Goal: Information Seeking & Learning: Learn about a topic

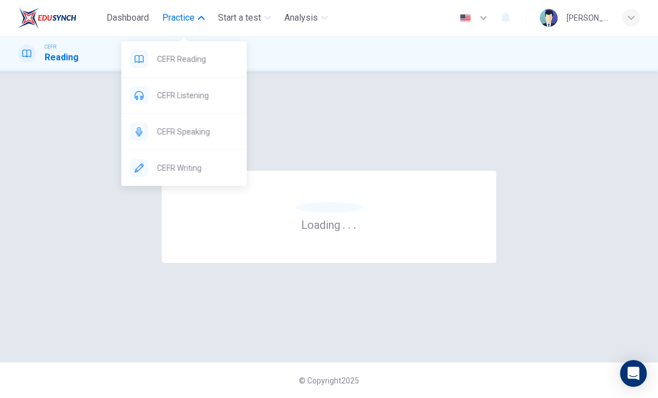
click at [592, 129] on div "Loading . . ." at bounding box center [329, 217] width 623 height 246
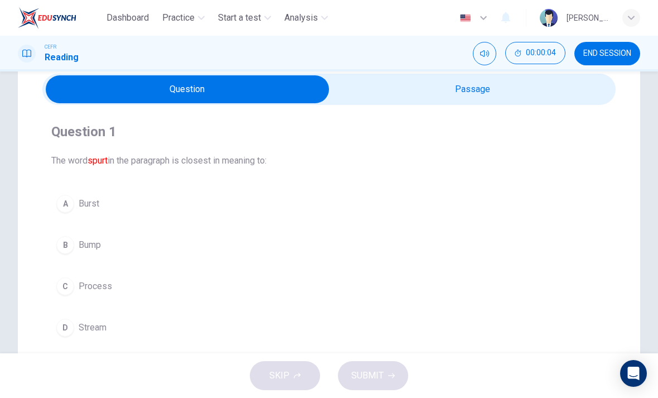
scroll to position [31, 0]
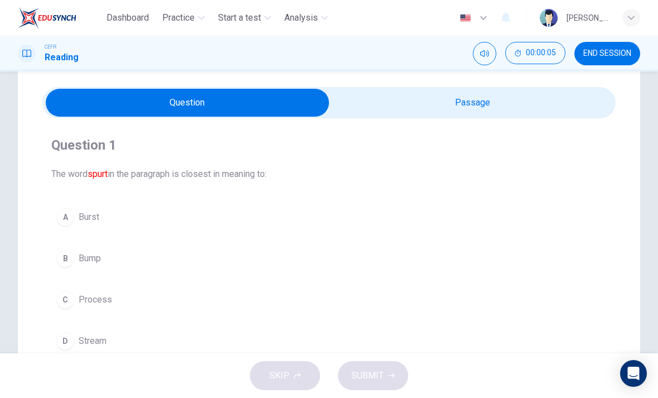
click at [567, 105] on input "checkbox" at bounding box center [187, 103] width 860 height 28
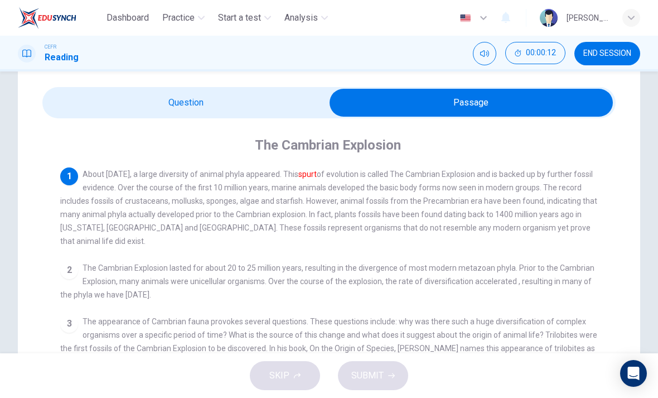
click at [152, 91] on input "checkbox" at bounding box center [471, 103] width 860 height 28
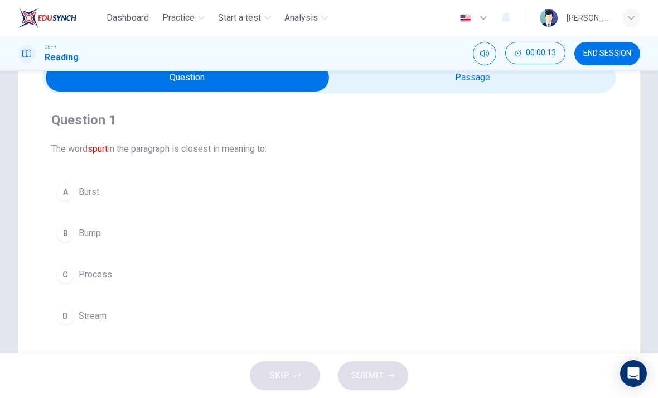
scroll to position [57, 0]
click at [69, 195] on div "A" at bounding box center [65, 191] width 18 height 18
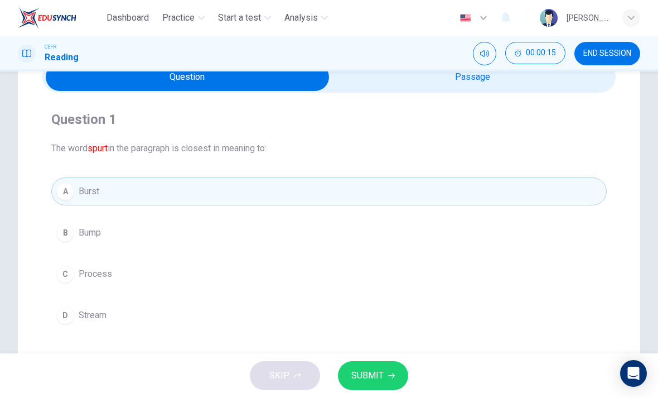
click at [382, 377] on span "SUBMIT" at bounding box center [367, 376] width 32 height 16
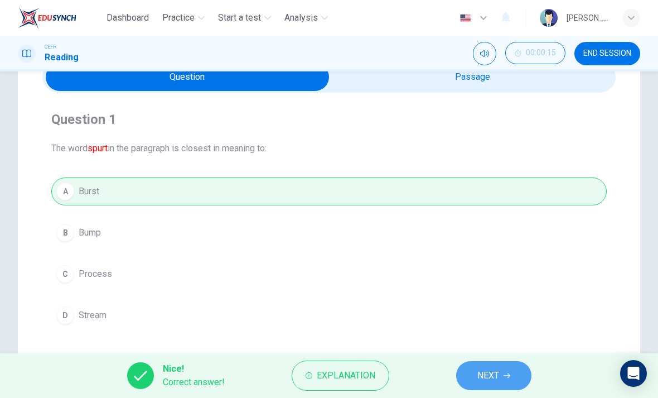
click at [496, 371] on span "NEXT" at bounding box center [489, 376] width 22 height 16
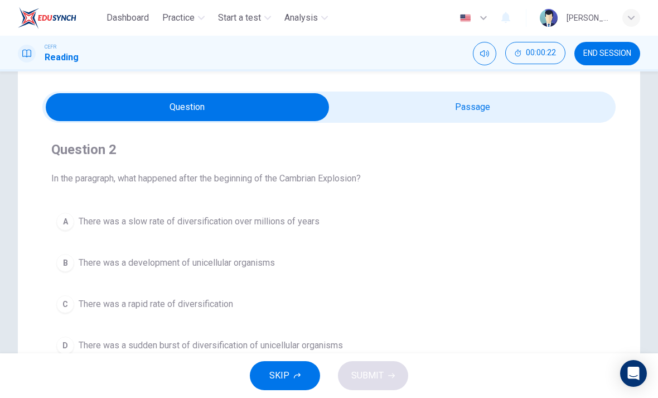
scroll to position [23, 0]
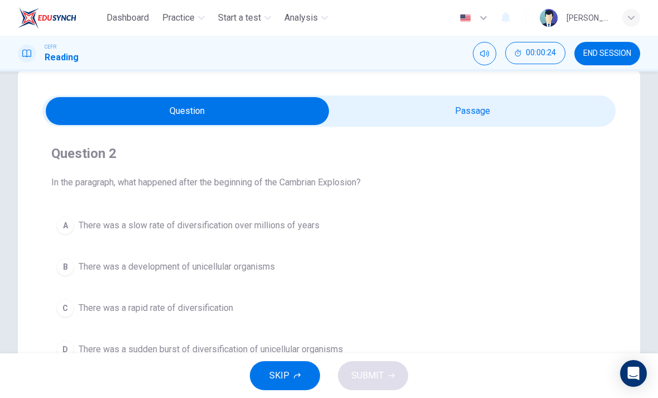
click at [544, 109] on input "checkbox" at bounding box center [187, 111] width 860 height 28
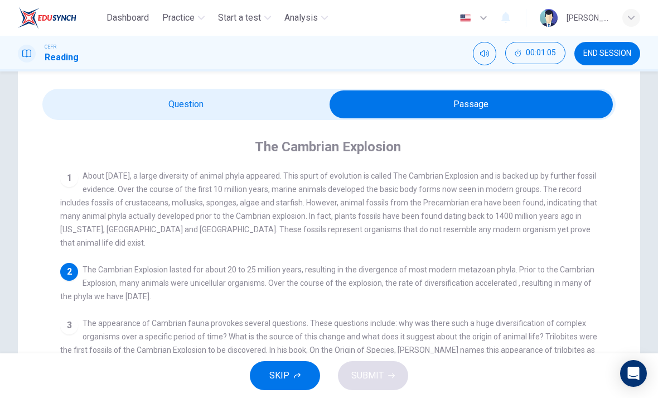
scroll to position [30, 0]
click at [82, 86] on div "Question 2 In the paragraph, what happened after the beginning of the Cambrian …" at bounding box center [329, 328] width 623 height 529
click at [85, 105] on input "checkbox" at bounding box center [471, 104] width 860 height 28
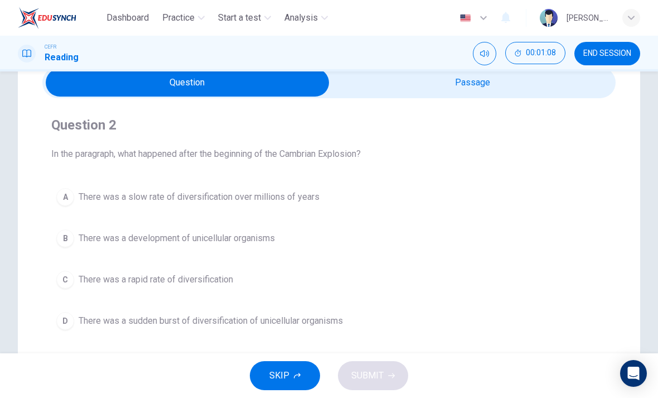
scroll to position [52, 0]
click at [532, 89] on input "checkbox" at bounding box center [187, 82] width 860 height 28
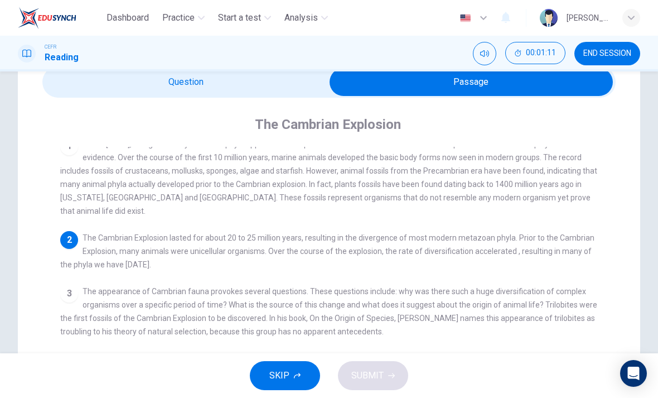
scroll to position [11, 0]
click at [99, 81] on input "checkbox" at bounding box center [471, 82] width 860 height 28
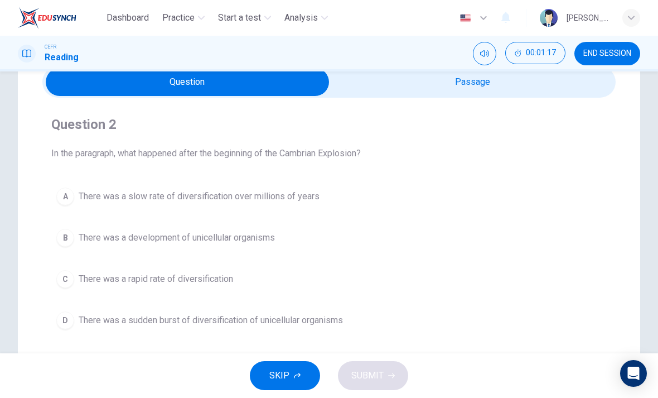
click at [543, 91] on input "checkbox" at bounding box center [187, 82] width 860 height 28
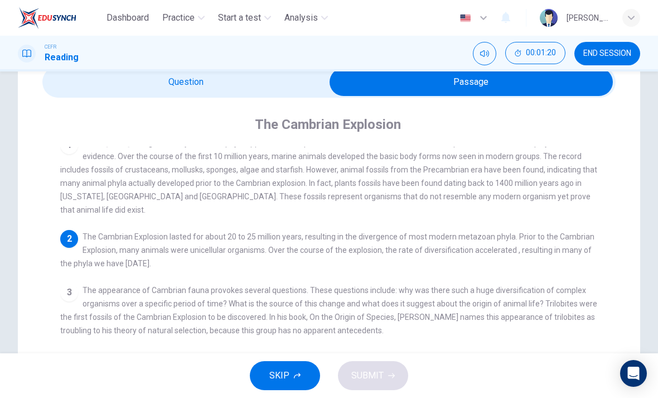
click at [95, 86] on input "checkbox" at bounding box center [471, 82] width 860 height 28
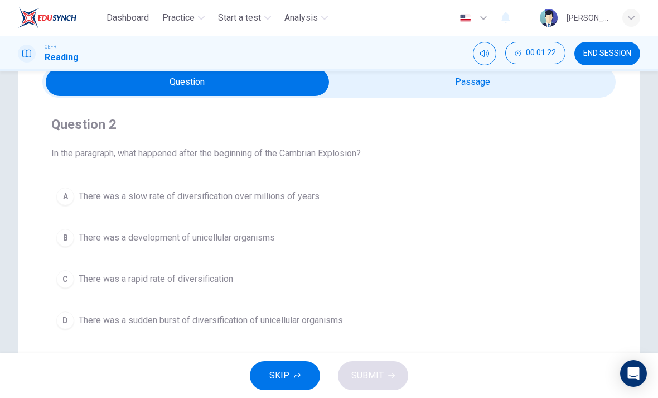
click at [66, 236] on div "B" at bounding box center [65, 238] width 18 height 18
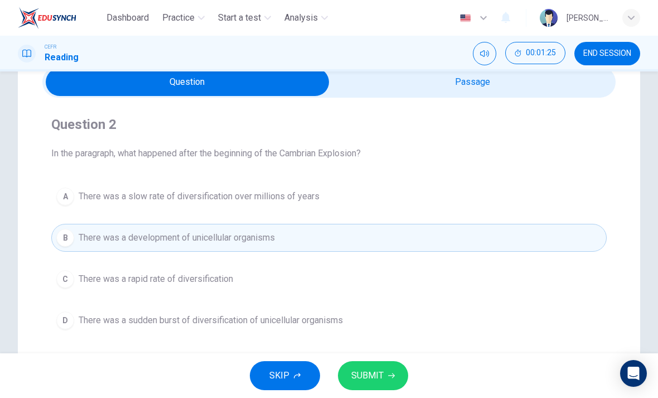
click at [532, 84] on input "checkbox" at bounding box center [187, 82] width 860 height 28
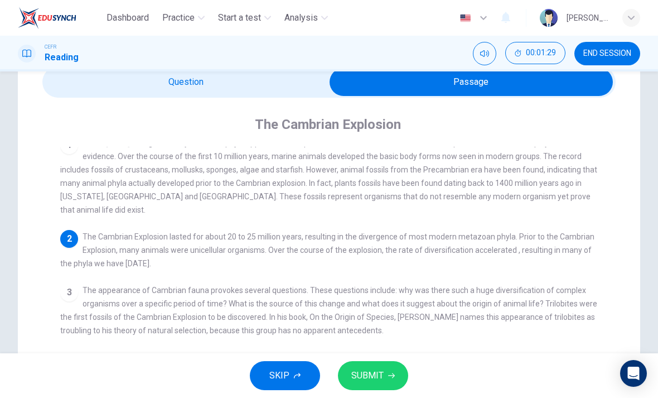
click at [102, 75] on input "checkbox" at bounding box center [471, 82] width 860 height 28
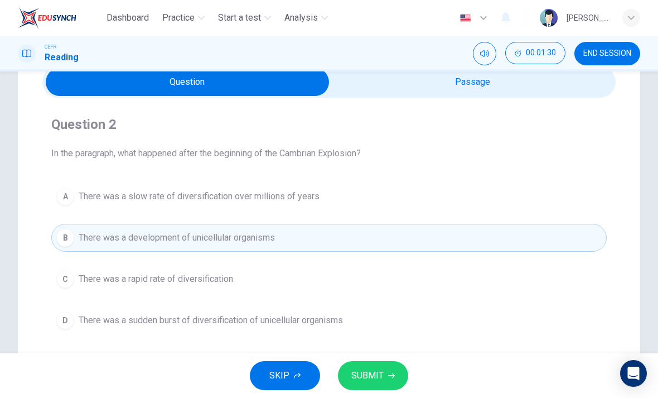
click at [71, 274] on div "C" at bounding box center [65, 279] width 18 height 18
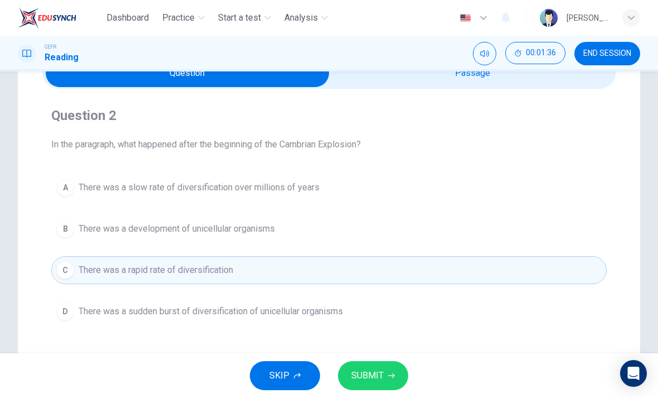
scroll to position [49, 0]
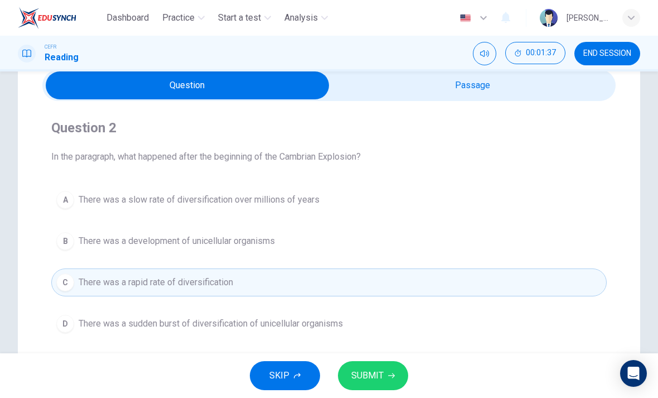
click at [558, 88] on input "checkbox" at bounding box center [187, 85] width 860 height 28
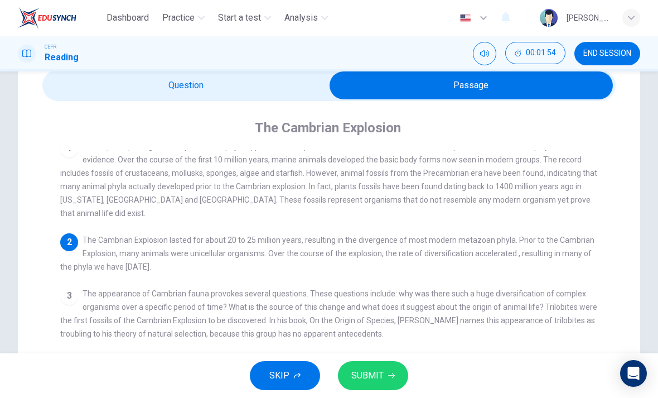
click at [111, 84] on input "checkbox" at bounding box center [471, 85] width 860 height 28
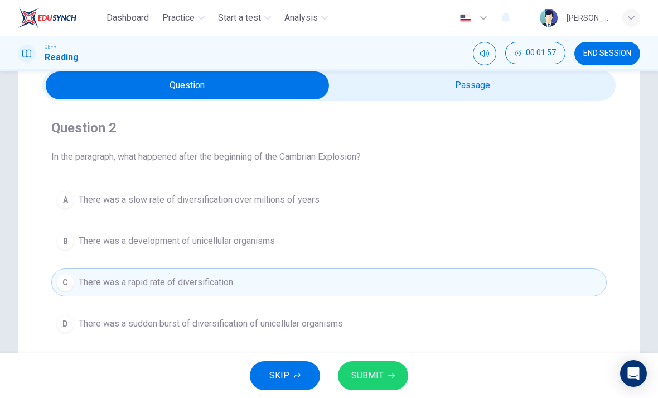
click at [369, 368] on span "SUBMIT" at bounding box center [367, 376] width 32 height 16
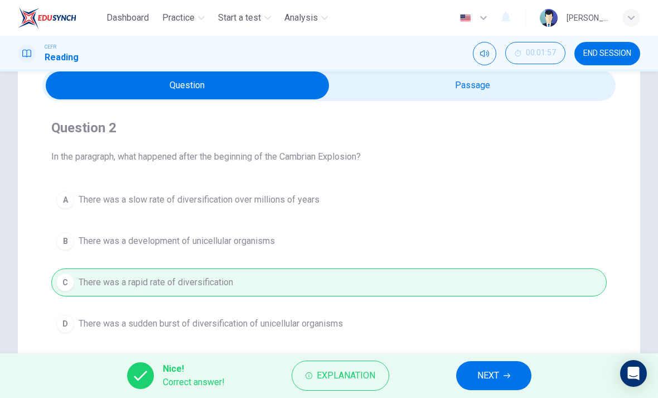
click at [486, 373] on span "NEXT" at bounding box center [489, 376] width 22 height 16
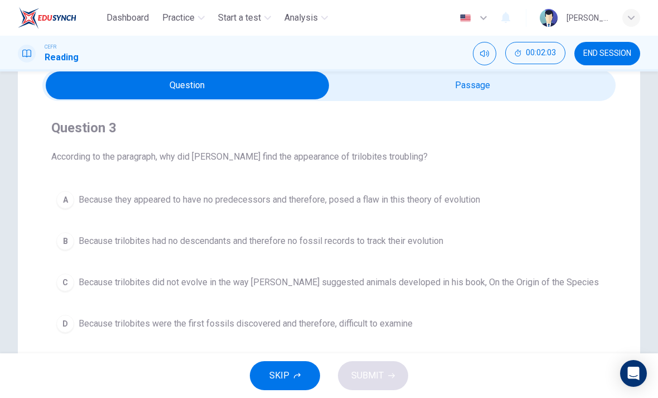
click at [456, 84] on input "checkbox" at bounding box center [187, 85] width 860 height 28
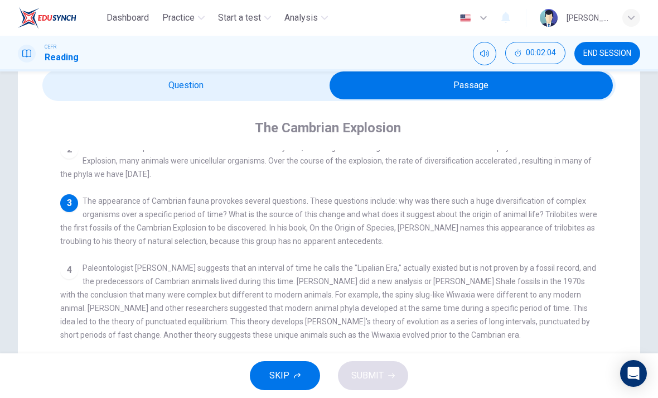
scroll to position [105, 0]
click at [117, 84] on input "checkbox" at bounding box center [471, 85] width 860 height 28
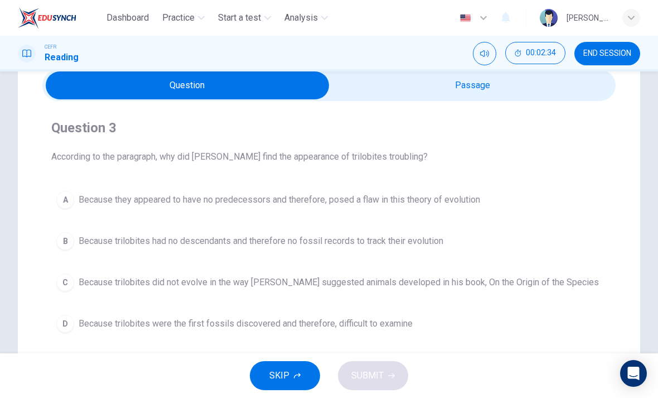
click at [471, 86] on input "checkbox" at bounding box center [187, 85] width 860 height 28
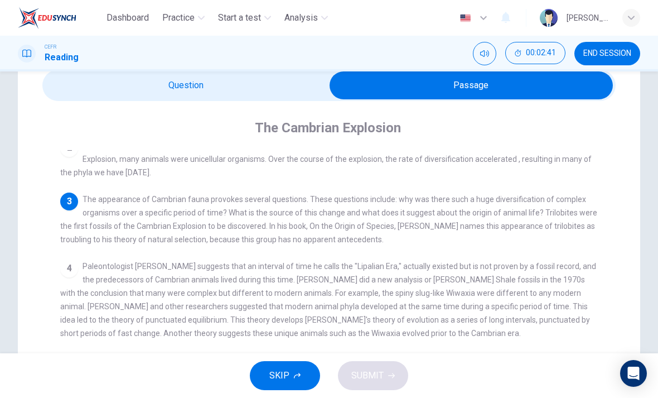
click at [117, 89] on input "checkbox" at bounding box center [471, 85] width 860 height 28
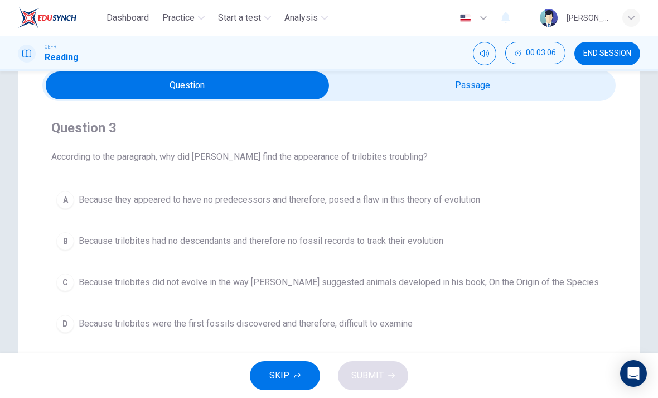
click at [502, 88] on input "checkbox" at bounding box center [187, 85] width 860 height 28
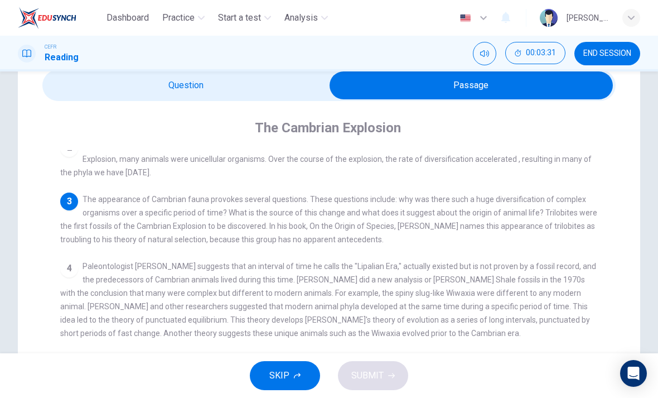
click at [100, 86] on input "checkbox" at bounding box center [471, 85] width 860 height 28
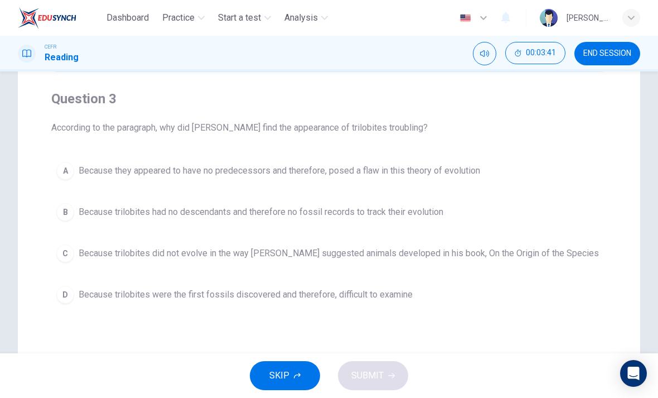
scroll to position [78, 0]
click at [59, 253] on div "C" at bounding box center [65, 253] width 18 height 18
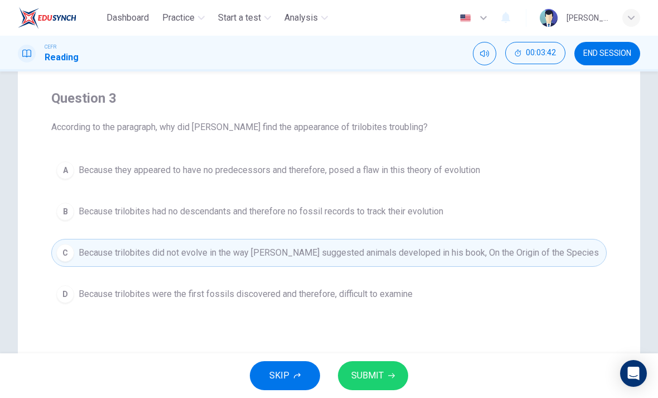
click at [375, 362] on button "SUBMIT" at bounding box center [373, 375] width 70 height 29
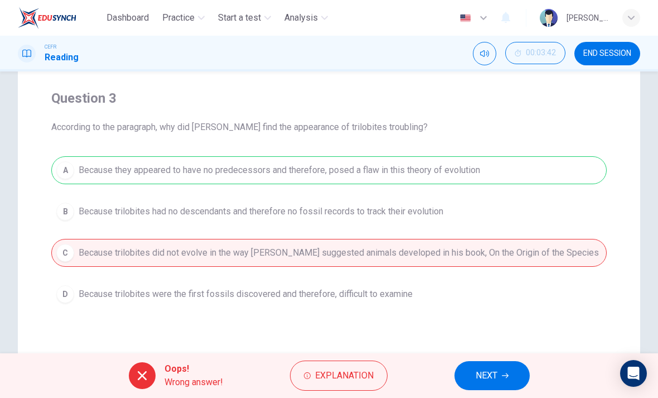
click at [487, 369] on span "NEXT" at bounding box center [487, 376] width 22 height 16
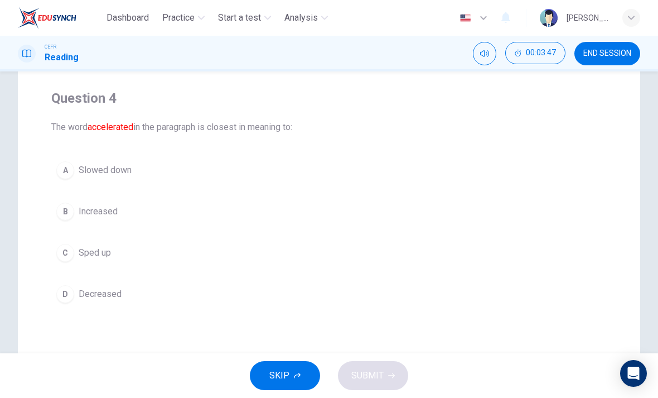
click at [69, 249] on div "C" at bounding box center [65, 253] width 18 height 18
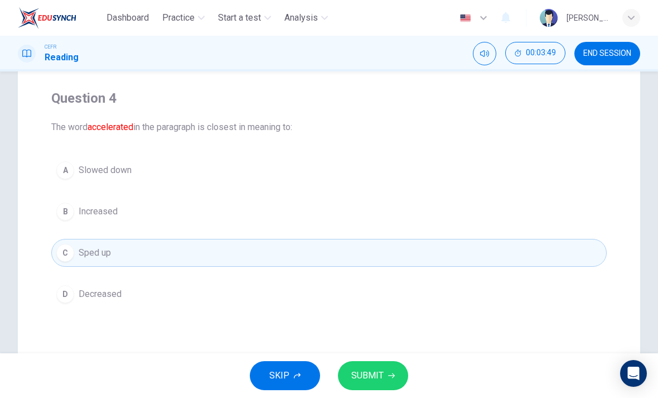
click at [379, 372] on span "SUBMIT" at bounding box center [367, 376] width 32 height 16
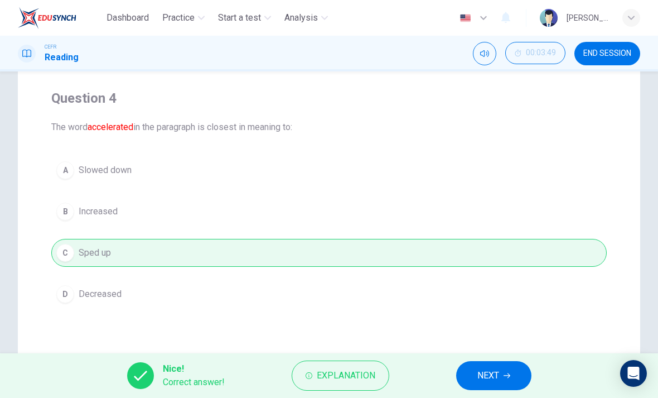
click at [487, 372] on span "NEXT" at bounding box center [489, 376] width 22 height 16
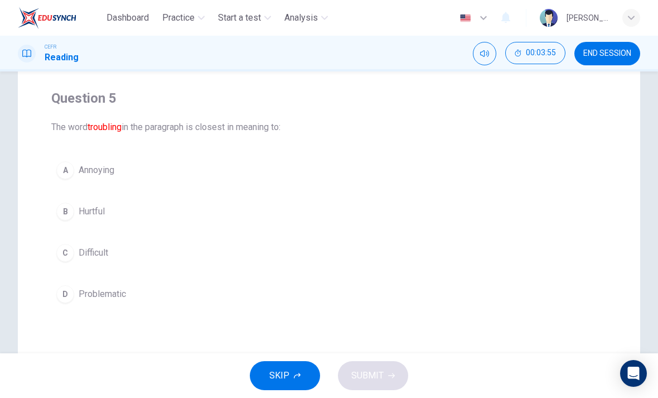
click at [57, 298] on button "D Problematic" at bounding box center [329, 294] width 556 height 28
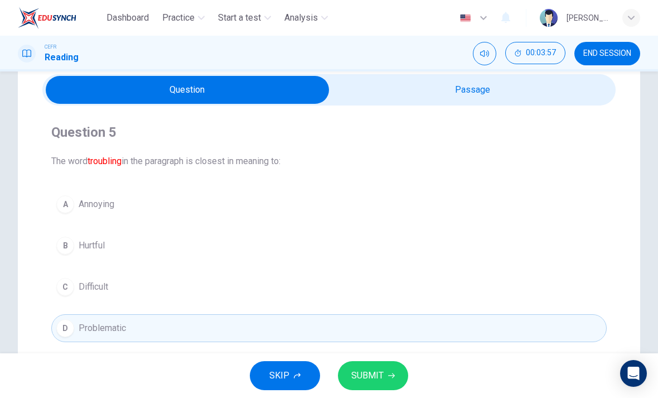
scroll to position [35, 0]
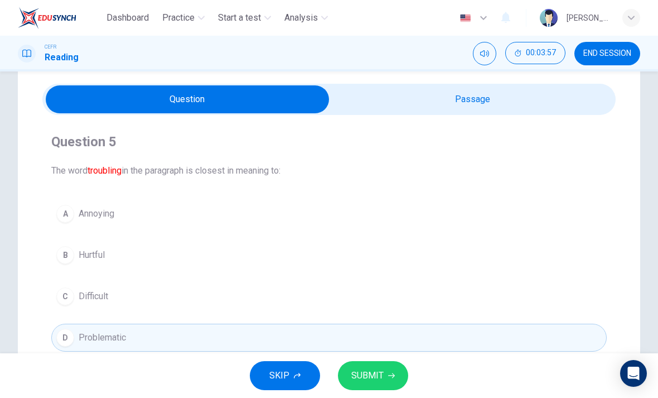
click at [436, 95] on input "checkbox" at bounding box center [187, 99] width 860 height 28
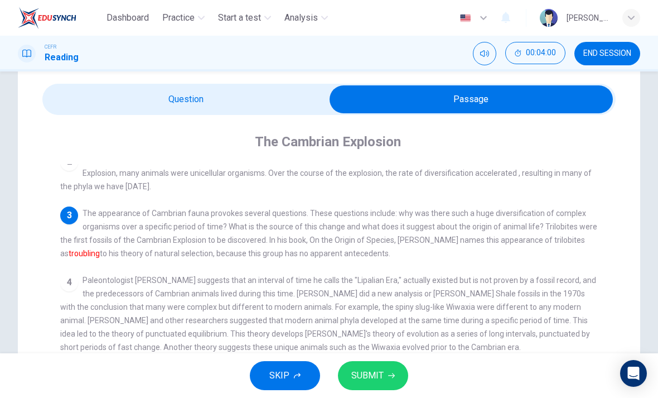
click at [91, 111] on input "checkbox" at bounding box center [471, 99] width 860 height 28
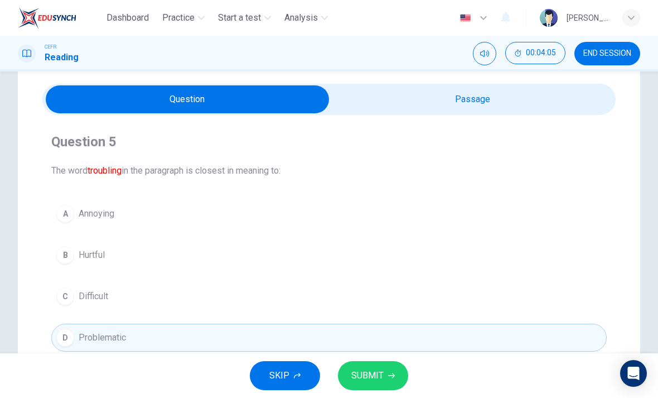
click at [368, 368] on span "SUBMIT" at bounding box center [367, 376] width 32 height 16
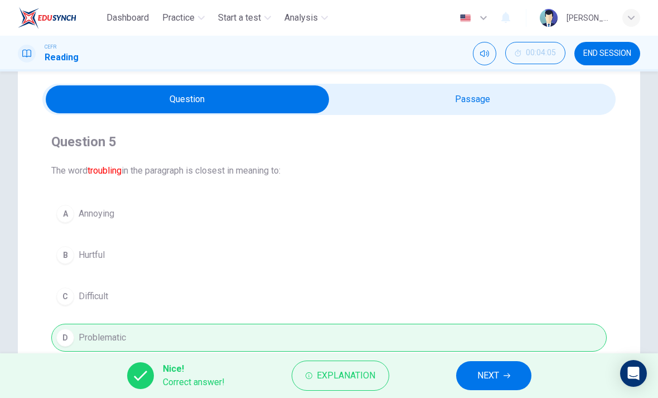
click at [484, 363] on button "NEXT" at bounding box center [493, 375] width 75 height 29
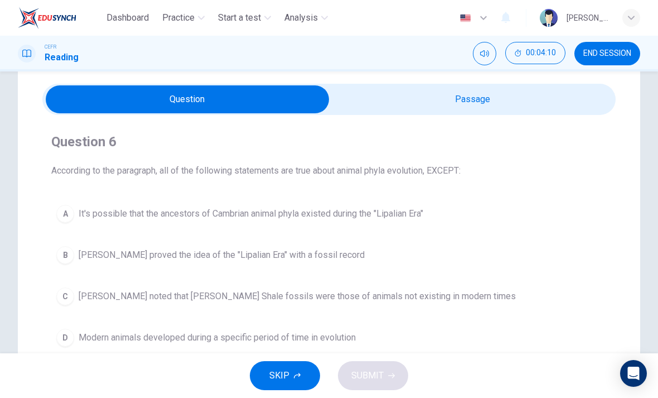
click at [456, 110] on input "checkbox" at bounding box center [187, 99] width 860 height 28
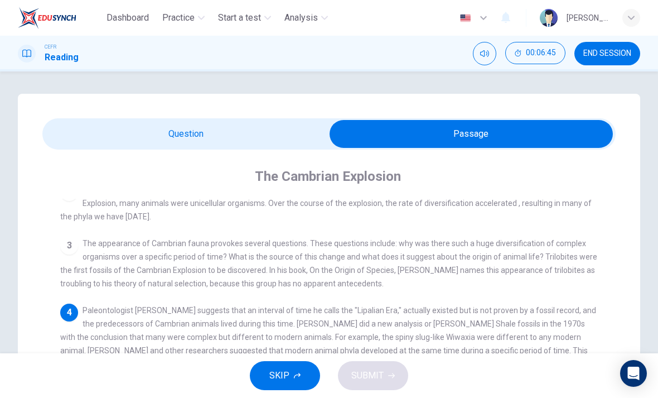
scroll to position [0, 0]
click at [175, 120] on input "checkbox" at bounding box center [471, 134] width 860 height 28
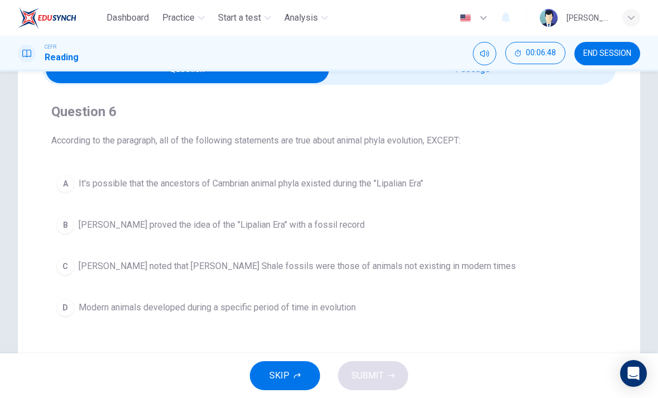
scroll to position [64, 0]
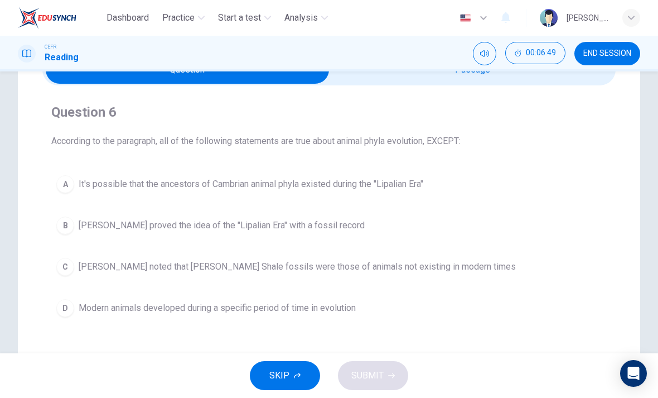
click at [67, 176] on div "A" at bounding box center [65, 184] width 18 height 18
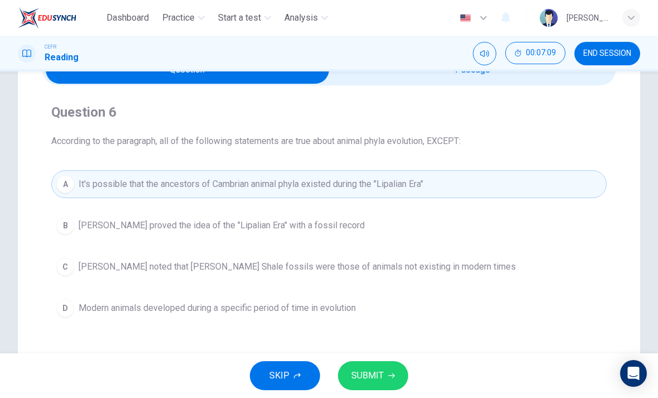
click at [329, 305] on span "Modern animals developed during a specific period of time in evolution" at bounding box center [217, 307] width 277 height 13
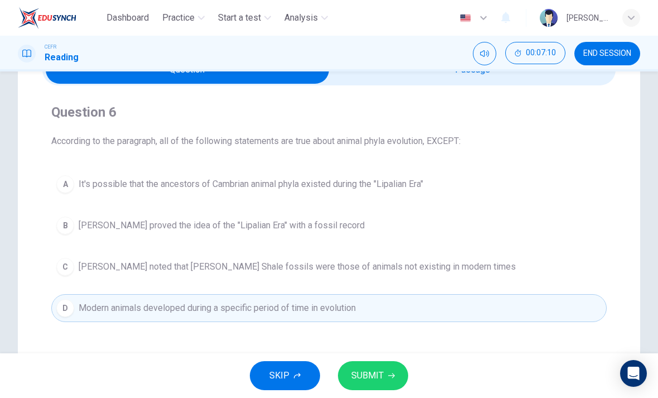
click at [375, 359] on div "SKIP SUBMIT" at bounding box center [329, 375] width 658 height 45
click at [370, 374] on span "SUBMIT" at bounding box center [367, 376] width 32 height 16
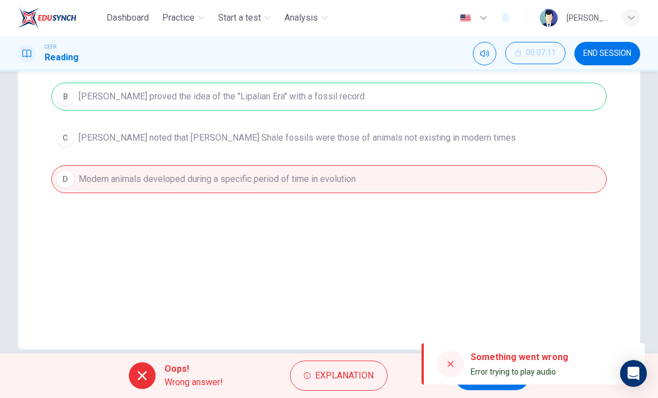
scroll to position [191, 0]
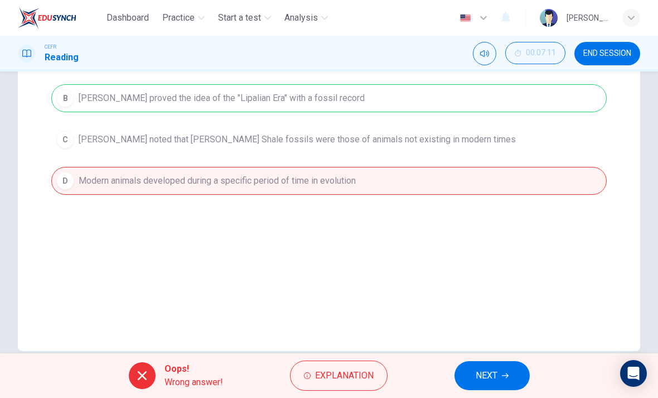
click at [484, 363] on button "NEXT" at bounding box center [492, 375] width 75 height 29
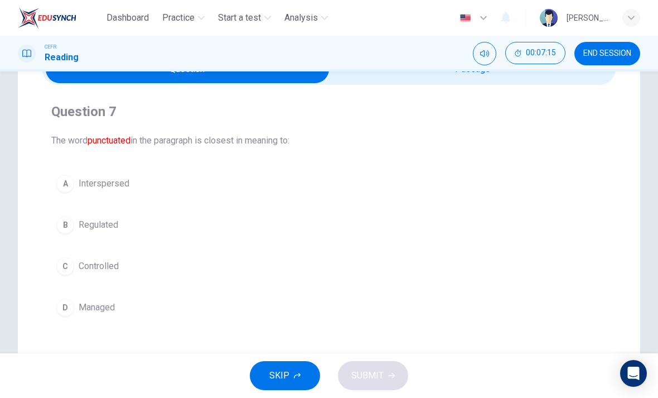
scroll to position [33, 0]
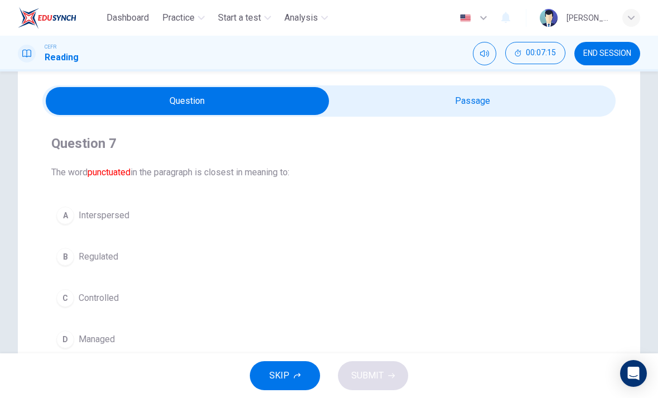
click at [515, 100] on input "checkbox" at bounding box center [187, 101] width 860 height 28
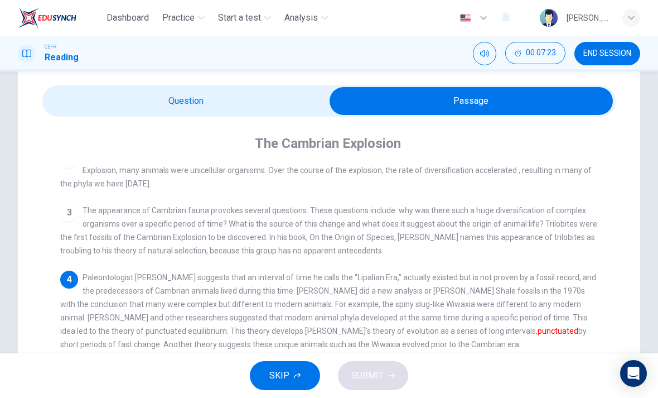
click at [274, 91] on input "checkbox" at bounding box center [471, 101] width 860 height 28
checkbox input "false"
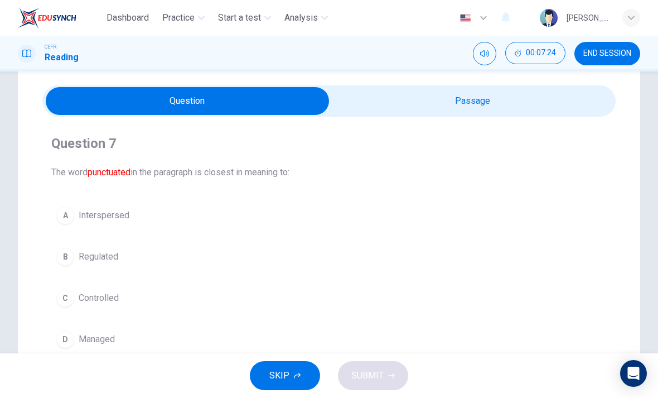
click at [213, 246] on button "B Regulated" at bounding box center [329, 257] width 556 height 28
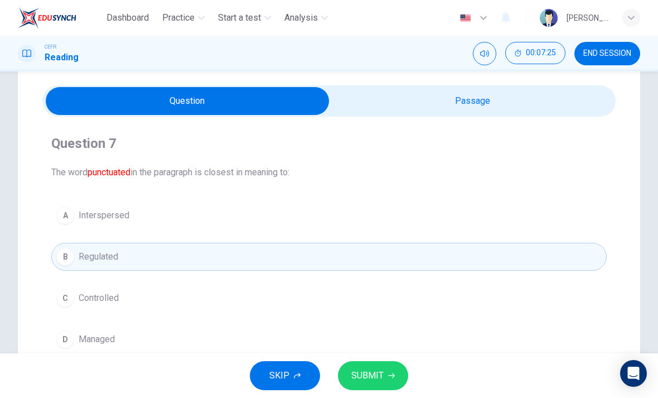
click at [387, 359] on div "SKIP SUBMIT" at bounding box center [329, 375] width 658 height 45
click at [382, 374] on span "SUBMIT" at bounding box center [367, 376] width 32 height 16
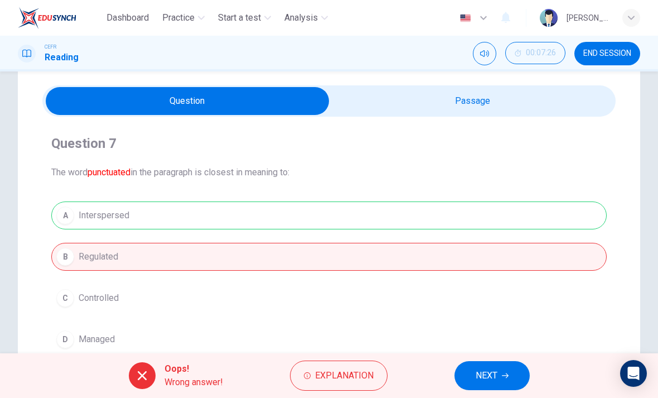
click at [491, 367] on button "NEXT" at bounding box center [492, 375] width 75 height 29
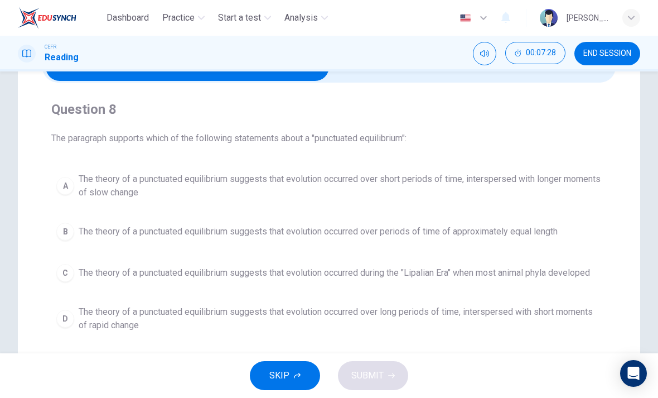
scroll to position [70, 0]
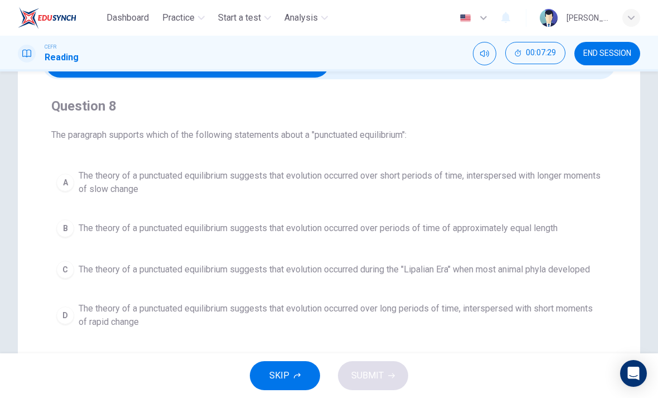
click at [541, 171] on span "The theory of a punctuated equilibrium suggests that evolution occurred over sh…" at bounding box center [340, 182] width 523 height 27
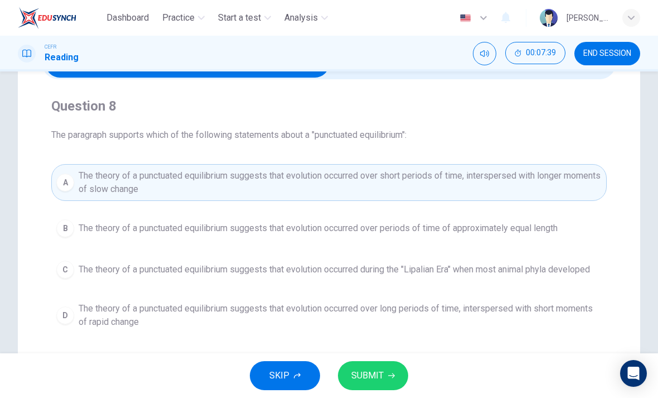
click at [388, 377] on icon "button" at bounding box center [391, 375] width 7 height 7
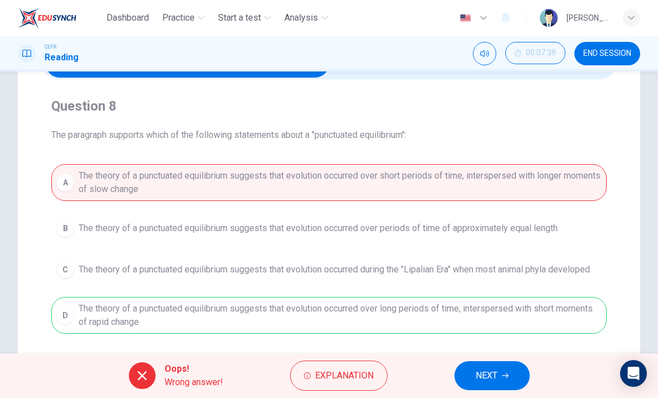
click at [495, 378] on span "NEXT" at bounding box center [487, 376] width 22 height 16
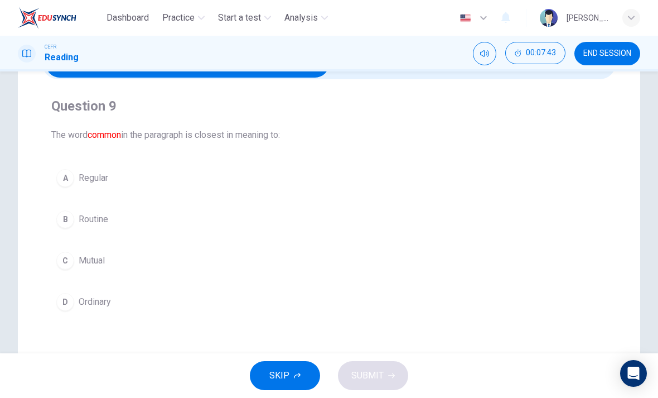
click at [147, 256] on button "C Mutual" at bounding box center [329, 261] width 556 height 28
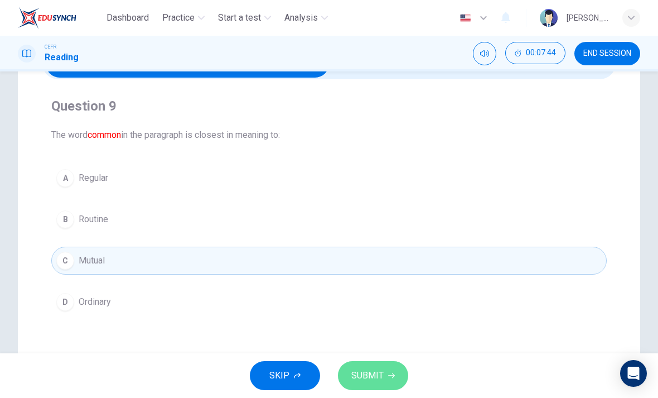
click at [385, 368] on button "SUBMIT" at bounding box center [373, 375] width 70 height 29
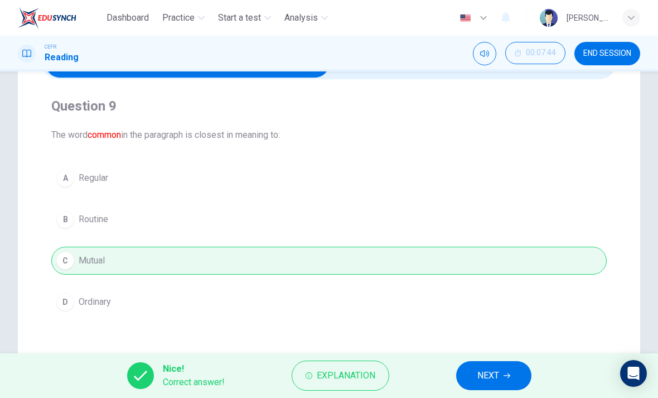
click at [498, 367] on button "NEXT" at bounding box center [493, 375] width 75 height 29
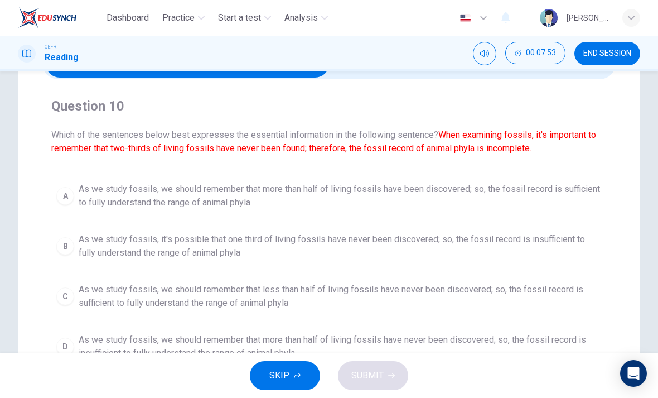
click at [354, 254] on span "As we study fossils, it's possible that one third of living fossils have never …" at bounding box center [340, 246] width 523 height 27
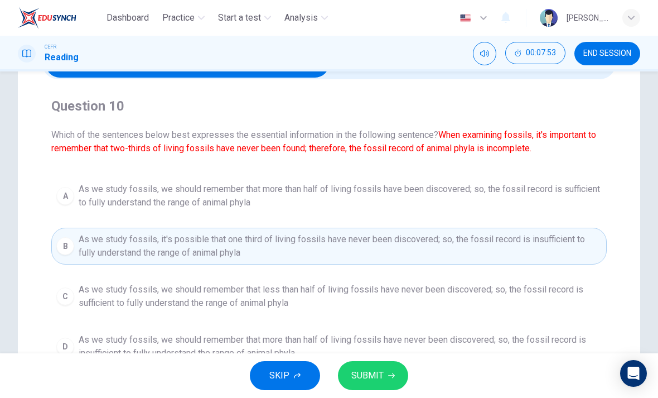
click at [374, 370] on span "SUBMIT" at bounding box center [367, 376] width 32 height 16
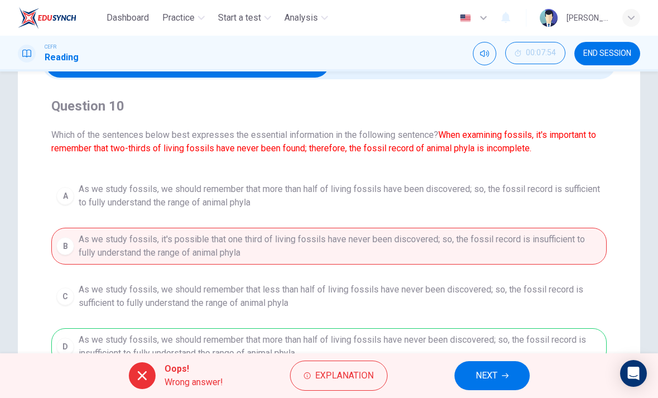
click at [486, 366] on button "NEXT" at bounding box center [492, 375] width 75 height 29
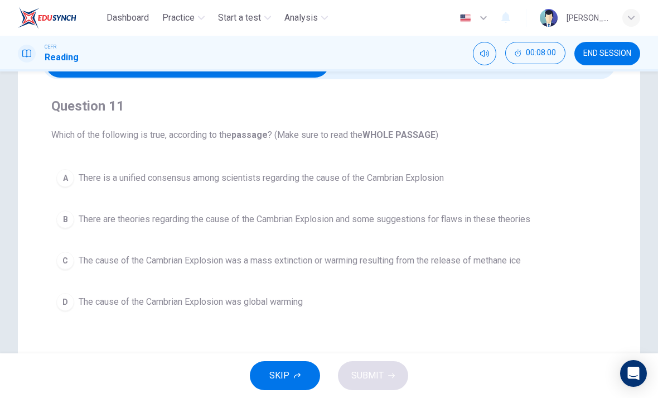
click at [363, 178] on span "There is a unified consensus among scientists regarding the cause of the Cambri…" at bounding box center [261, 177] width 365 height 13
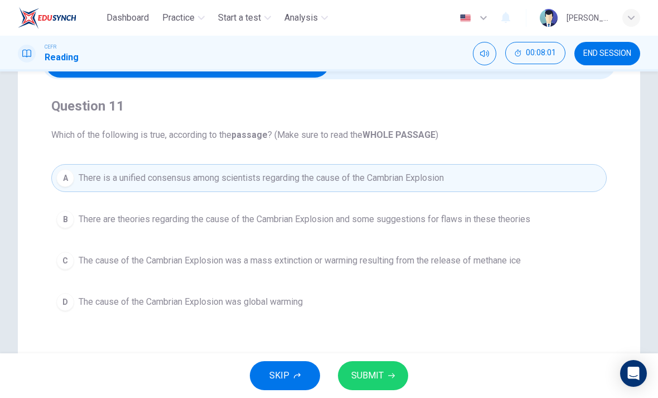
click at [380, 375] on span "SUBMIT" at bounding box center [367, 376] width 32 height 16
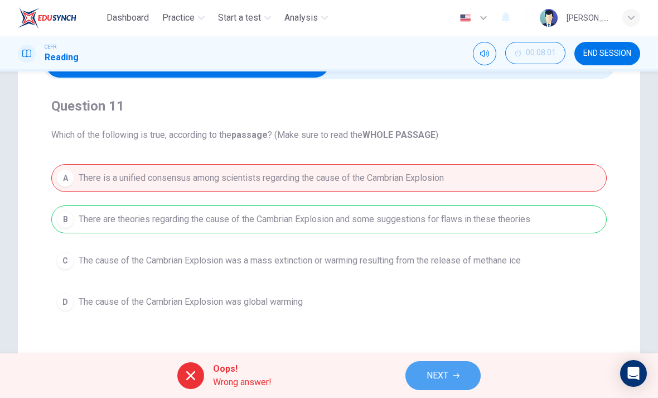
click at [445, 363] on button "NEXT" at bounding box center [443, 375] width 75 height 29
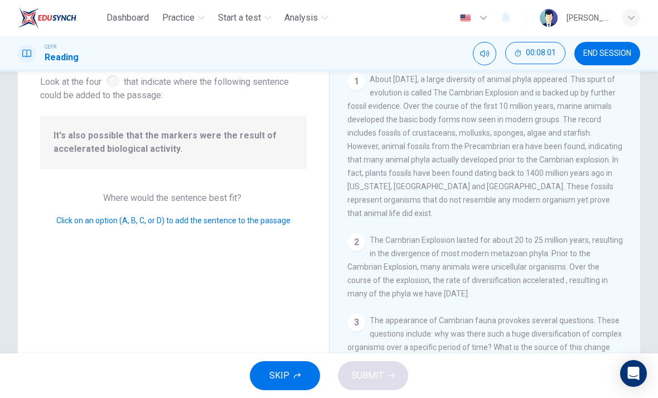
scroll to position [583, 0]
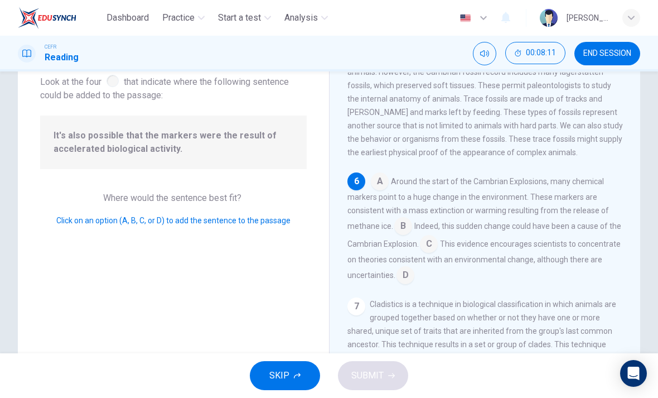
click at [403, 218] on input at bounding box center [403, 227] width 18 height 18
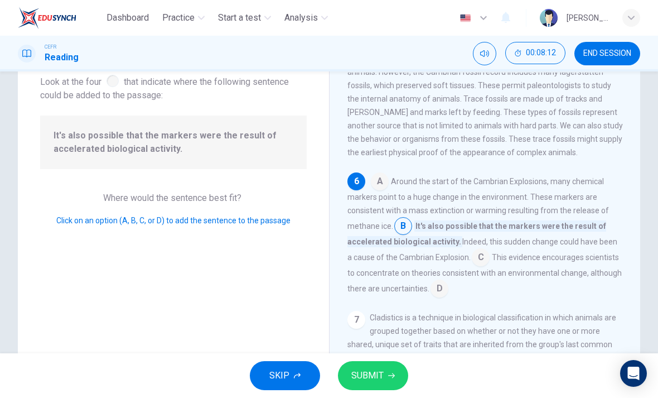
click at [391, 377] on icon "button" at bounding box center [391, 375] width 7 height 7
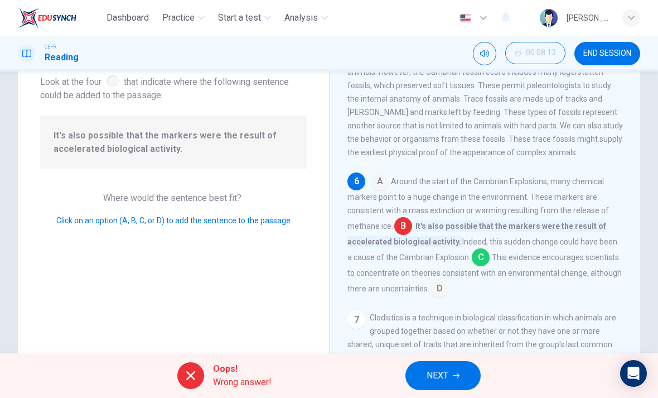
click at [446, 371] on span "NEXT" at bounding box center [438, 376] width 22 height 16
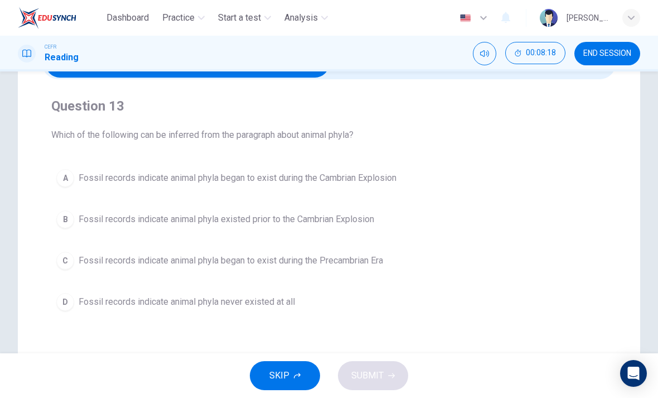
click at [368, 164] on button "A Fossil records indicate animal phyla began to exist during the Cambrian Explo…" at bounding box center [329, 178] width 556 height 28
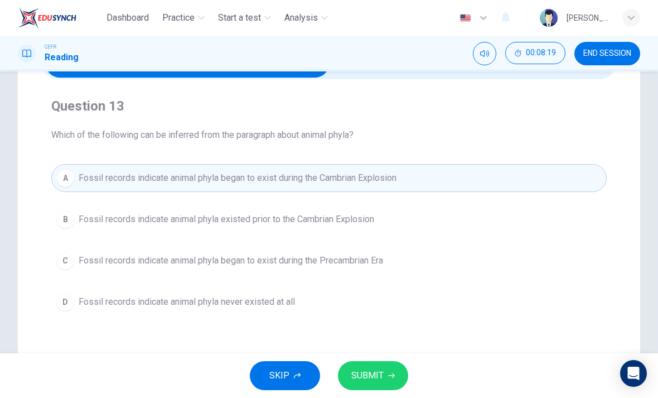
click at [388, 369] on button "SUBMIT" at bounding box center [373, 375] width 70 height 29
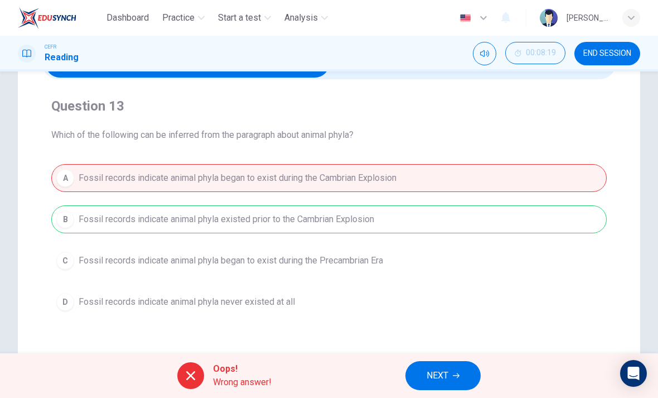
click at [433, 372] on span "NEXT" at bounding box center [438, 376] width 22 height 16
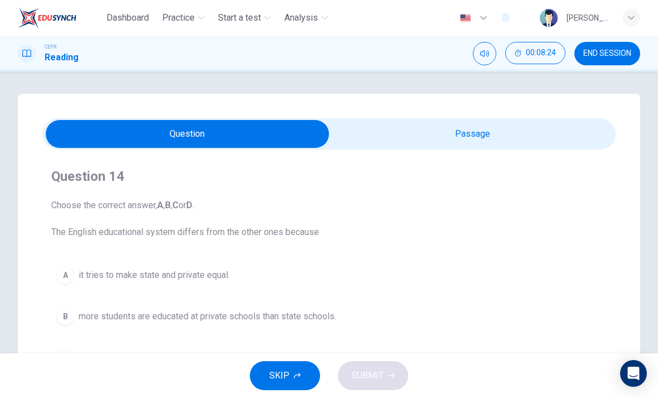
scroll to position [0, 0]
click at [439, 123] on input "checkbox" at bounding box center [187, 134] width 860 height 28
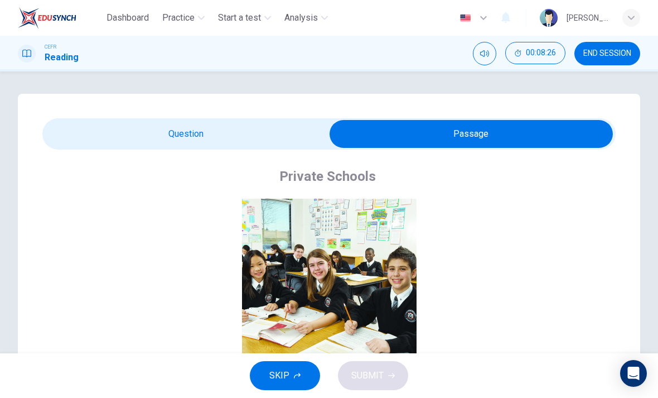
click at [264, 137] on input "checkbox" at bounding box center [471, 134] width 860 height 28
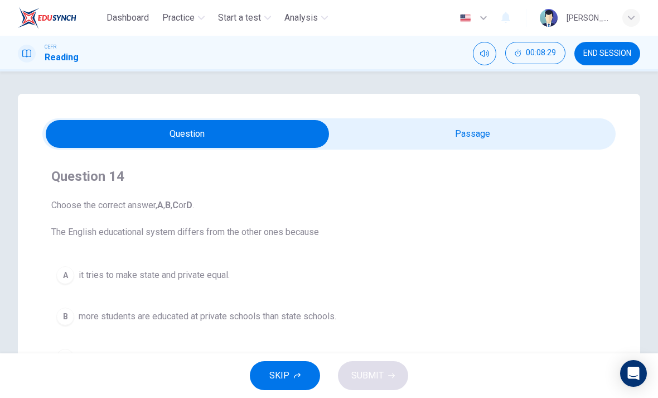
click at [418, 120] on input "checkbox" at bounding box center [187, 134] width 860 height 28
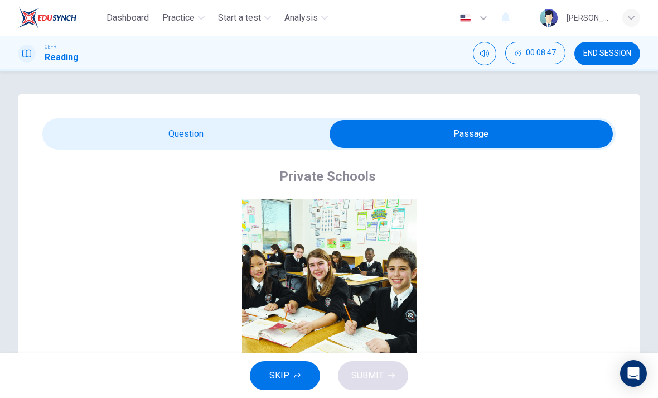
scroll to position [-1, 0]
click at [286, 136] on input "checkbox" at bounding box center [471, 134] width 860 height 28
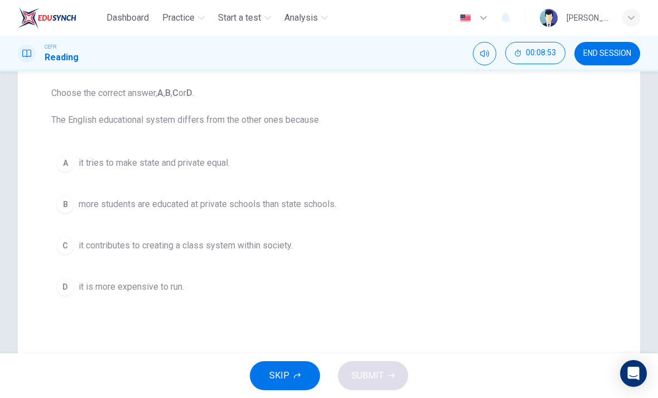
scroll to position [114, 0]
click at [335, 208] on span "more students are educated at private schools than state schools." at bounding box center [208, 202] width 258 height 13
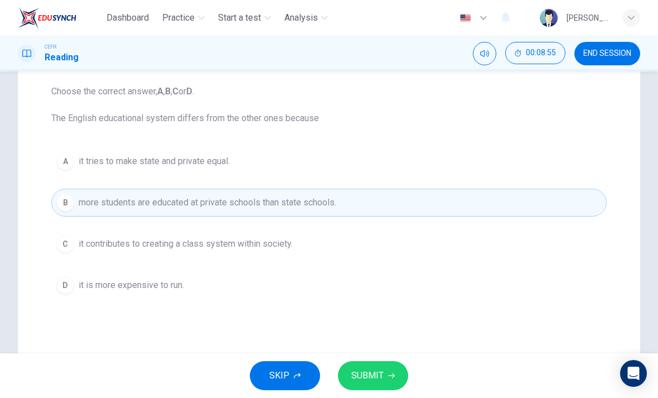
click at [381, 369] on span "SUBMIT" at bounding box center [367, 376] width 32 height 16
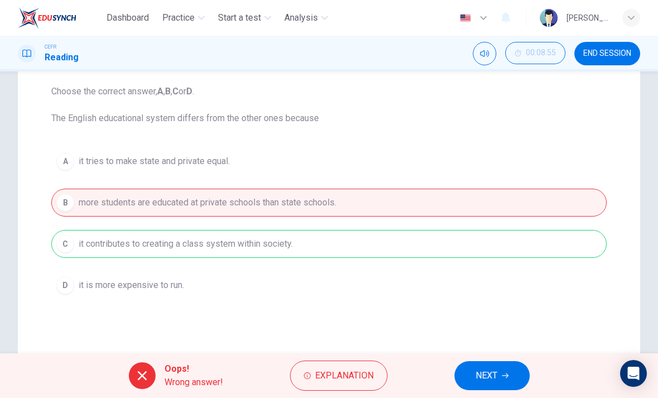
click at [443, 375] on div "Oops! Wrong answer! Explanation NEXT" at bounding box center [329, 375] width 658 height 45
click at [502, 385] on button "NEXT" at bounding box center [492, 375] width 75 height 29
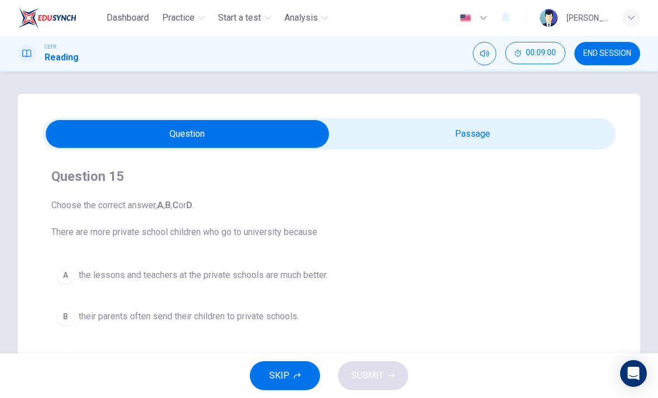
scroll to position [0, 0]
click at [428, 124] on input "checkbox" at bounding box center [187, 134] width 860 height 28
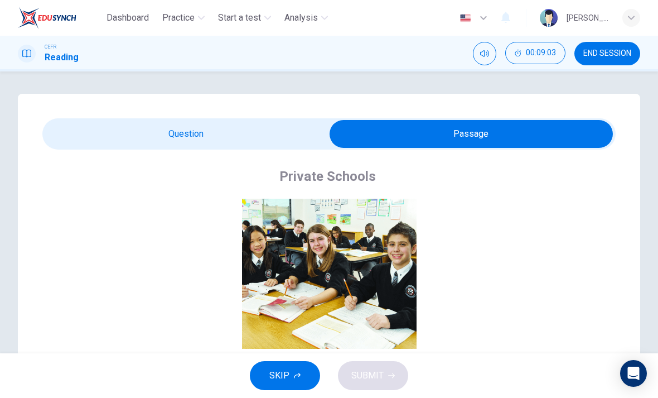
scroll to position [6, 0]
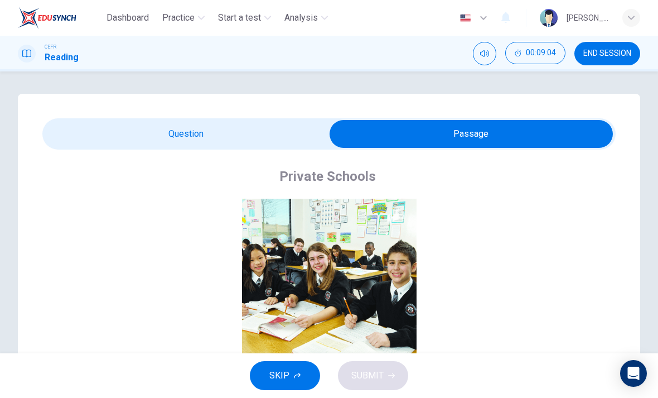
click at [291, 143] on input "checkbox" at bounding box center [471, 134] width 860 height 28
checkbox input "false"
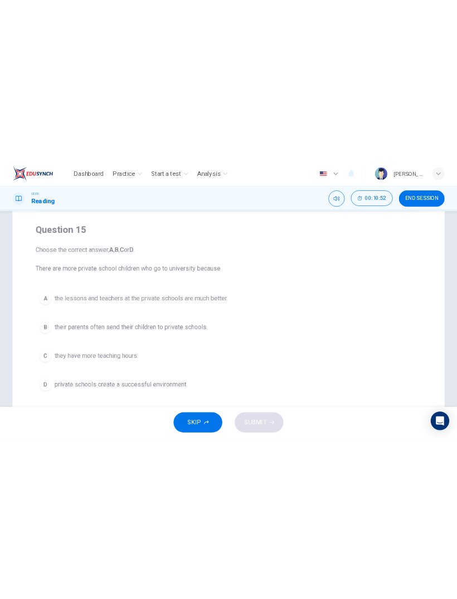
scroll to position [91, 0]
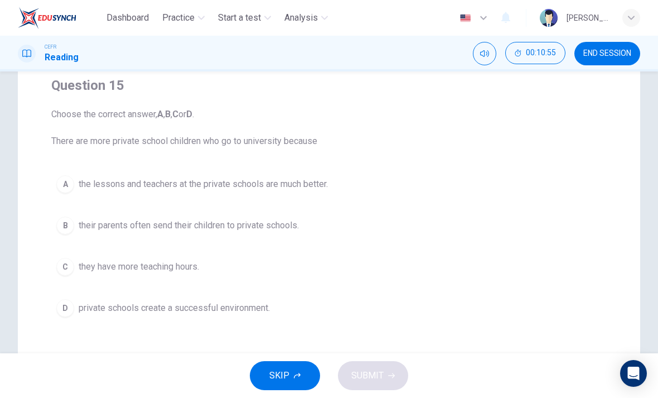
click at [248, 312] on span "private schools create a successful environment." at bounding box center [174, 307] width 191 height 13
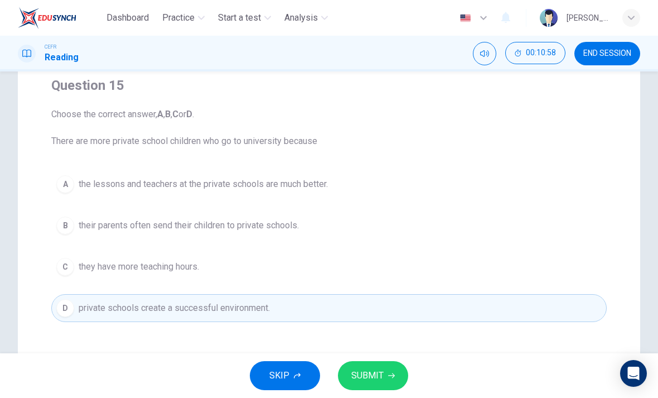
click at [380, 388] on button "SUBMIT" at bounding box center [373, 375] width 70 height 29
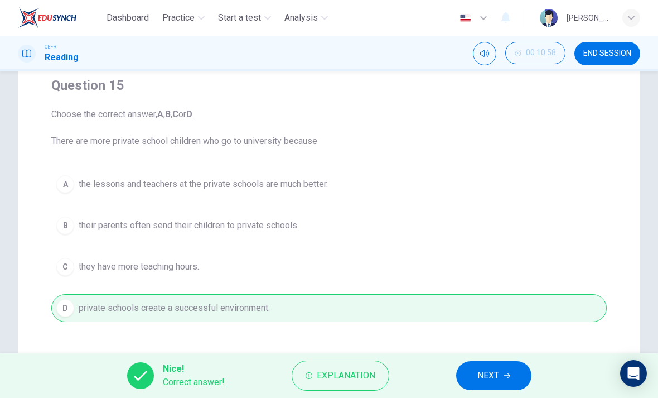
click at [489, 373] on span "NEXT" at bounding box center [489, 376] width 22 height 16
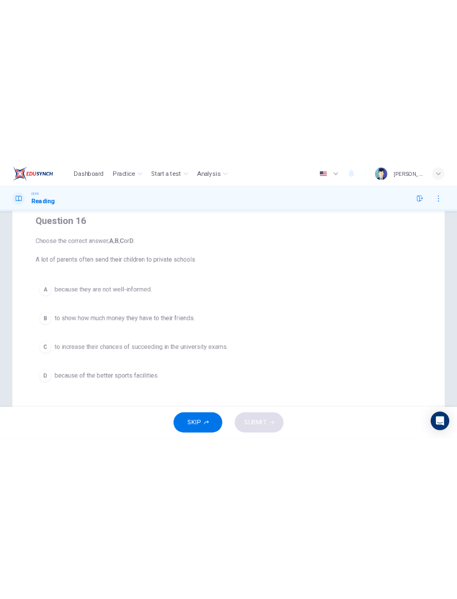
scroll to position [11, 0]
